Goal: Find specific page/section: Find specific page/section

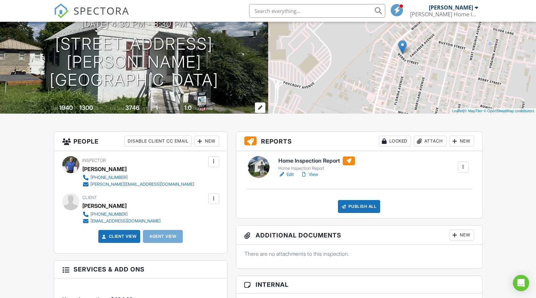
scroll to position [86, 0]
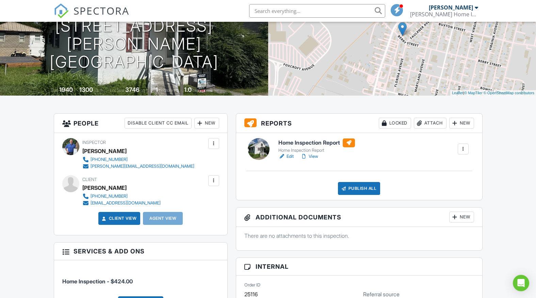
click at [290, 157] on link "Edit" at bounding box center [285, 156] width 15 height 7
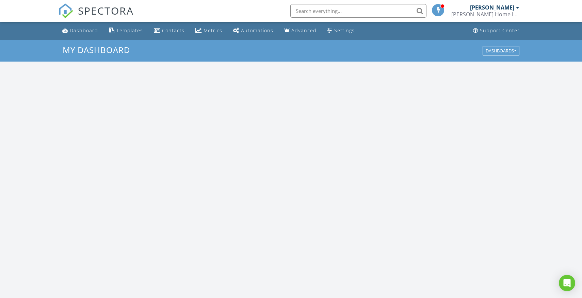
scroll to position [619, 582]
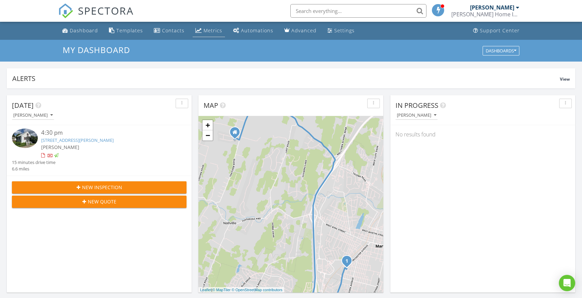
click at [207, 28] on div "Metrics" at bounding box center [212, 30] width 19 height 6
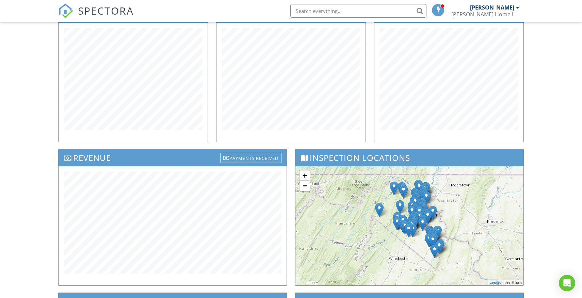
scroll to position [107, 0]
